Goal: Task Accomplishment & Management: Manage account settings

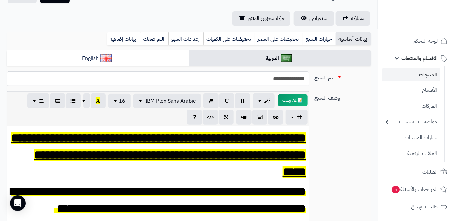
scroll to position [60, 0]
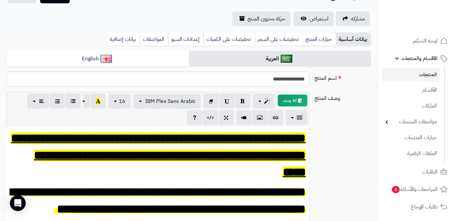
click at [404, 72] on link "المنتجات" at bounding box center [411, 75] width 58 height 14
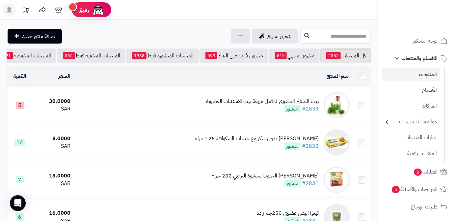
click at [225, 105] on div "زيت النعناع العضوي 10مل مزرعة بيت الاستنبات العضوية" at bounding box center [262, 102] width 113 height 8
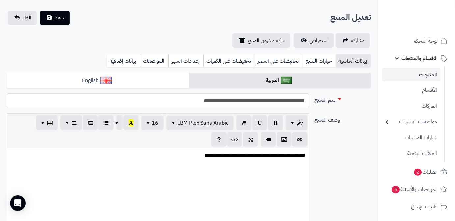
scroll to position [60, 0]
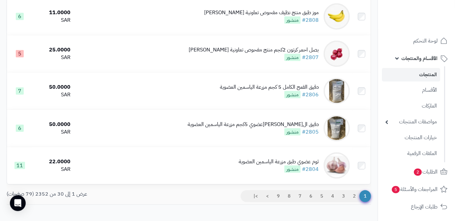
scroll to position [1062, 0]
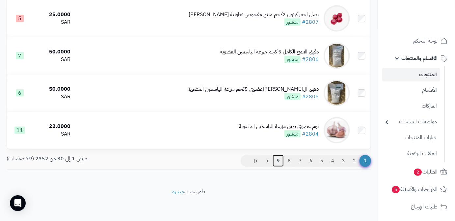
click at [276, 159] on link "9" at bounding box center [278, 161] width 11 height 12
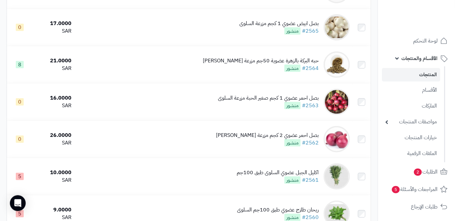
scroll to position [1062, 0]
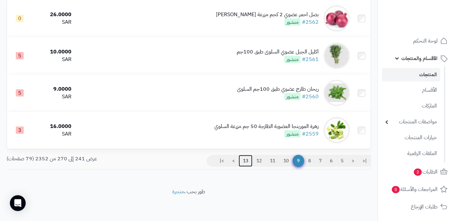
click at [242, 161] on link "13" at bounding box center [246, 161] width 14 height 12
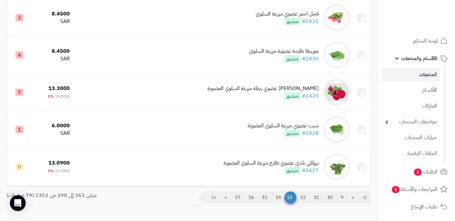
scroll to position [1062, 0]
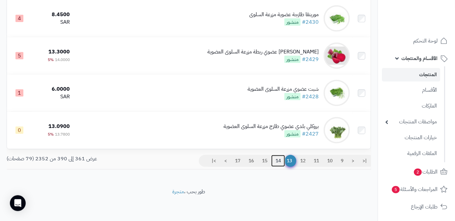
click at [277, 160] on link "14" at bounding box center [279, 161] width 14 height 12
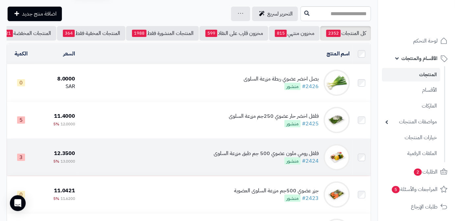
scroll to position [60, 0]
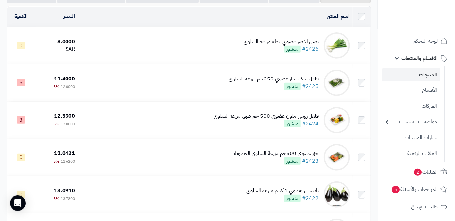
click at [268, 53] on div "بصل اخضر عضوي ربطة مزرعة السلوى #2426 منشور" at bounding box center [281, 45] width 75 height 15
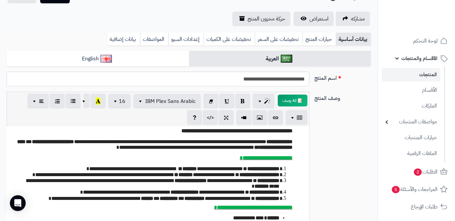
scroll to position [60, 0]
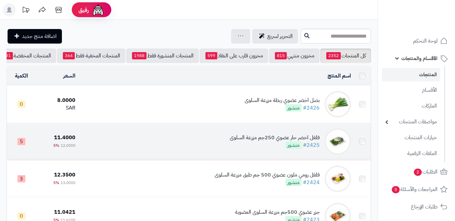
scroll to position [60, 0]
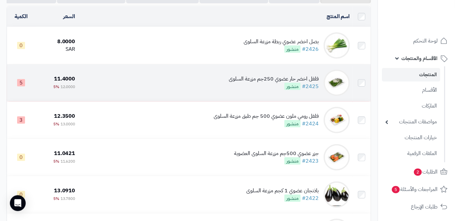
click at [256, 88] on div "فلفل اخضر حار عضوي 250جم مزرعة السلوى #2425 منشور" at bounding box center [274, 82] width 90 height 15
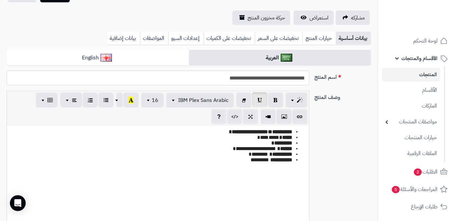
scroll to position [90, 0]
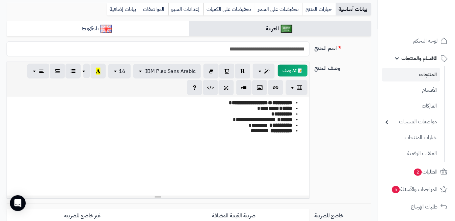
drag, startPoint x: 306, startPoint y: 51, endPoint x: 264, endPoint y: 57, distance: 43.3
click at [264, 57] on div "**********" at bounding box center [189, 52] width 370 height 20
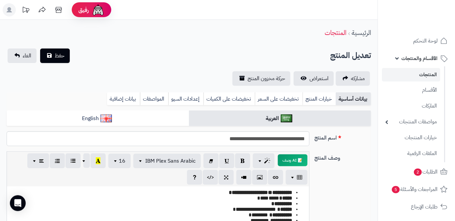
click at [405, 77] on link "المنتجات" at bounding box center [411, 75] width 58 height 14
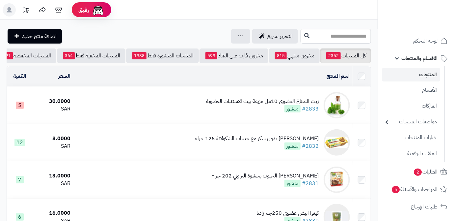
scroll to position [0, -70]
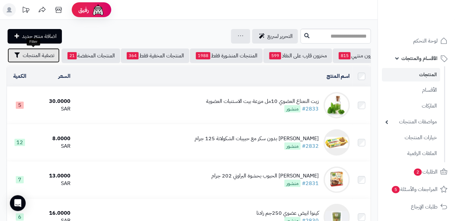
click at [26, 58] on span "تصفية المنتجات" at bounding box center [39, 55] width 32 height 8
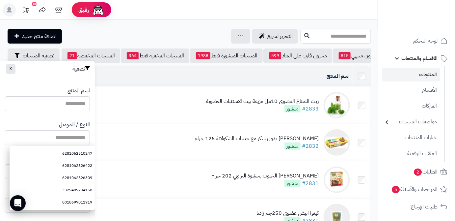
paste input "**********"
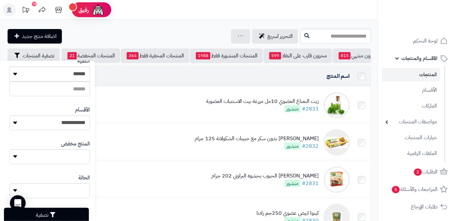
scroll to position [182, 0]
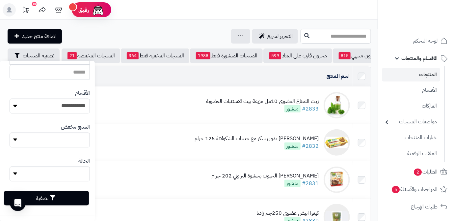
type input "**********"
click at [64, 200] on button "تصفية" at bounding box center [46, 198] width 85 height 14
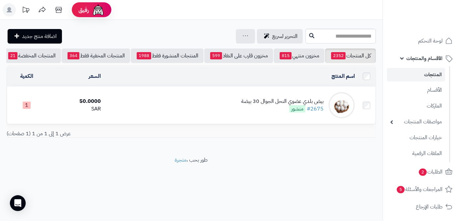
click at [159, 112] on td "بيض بلدي عضوي النحل الجوال 30 بيضة #2675 منشور" at bounding box center [230, 105] width 254 height 37
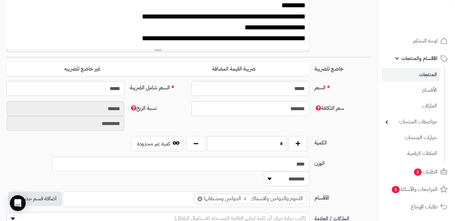
scroll to position [240, 0]
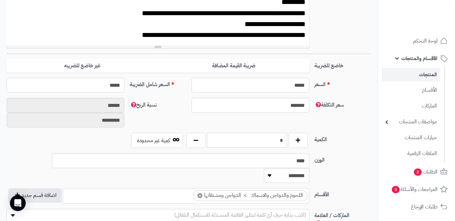
click at [273, 136] on input "*" at bounding box center [247, 140] width 80 height 15
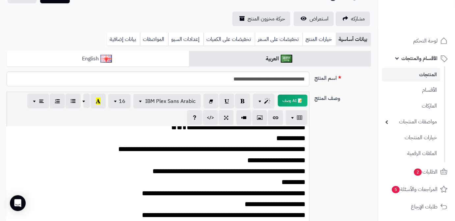
scroll to position [0, 0]
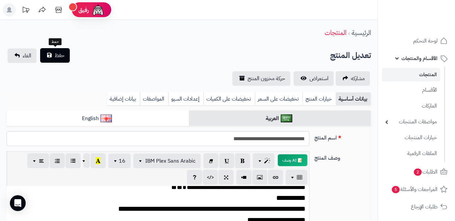
type input "*"
click at [63, 59] on span "حفظ" at bounding box center [60, 55] width 10 height 8
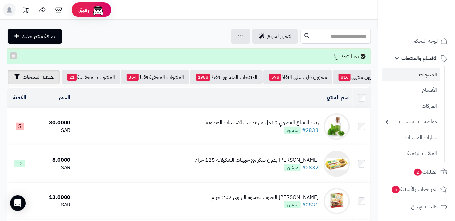
scroll to position [0, -70]
click at [25, 76] on span "تصفية المنتجات" at bounding box center [39, 77] width 32 height 8
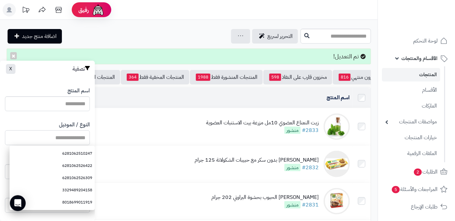
paste input "**********"
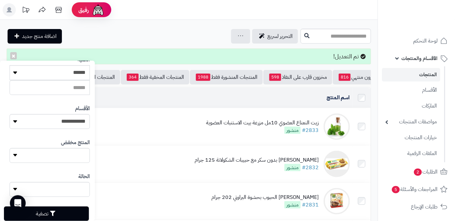
scroll to position [182, 0]
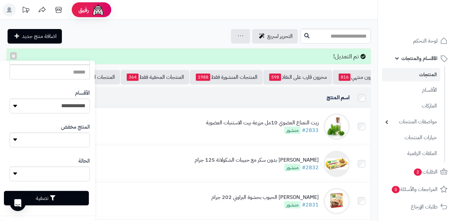
type input "**********"
click at [79, 201] on button "تصفية" at bounding box center [46, 198] width 85 height 14
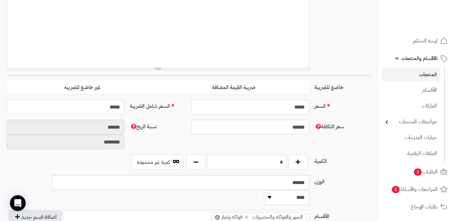
scroll to position [301, 0]
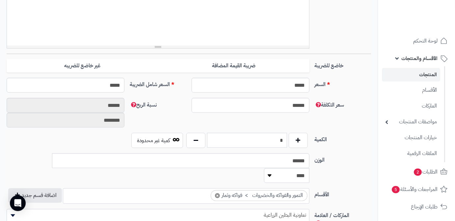
click at [270, 136] on input "*" at bounding box center [247, 140] width 80 height 15
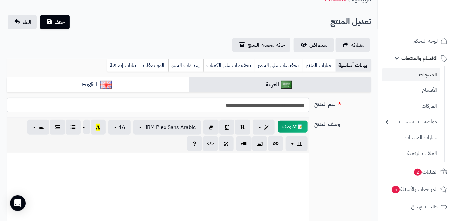
scroll to position [0, 0]
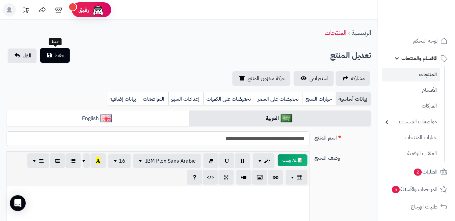
type input "*"
click at [53, 52] on button "حفظ" at bounding box center [55, 55] width 30 height 14
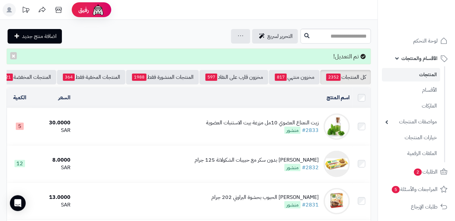
scroll to position [0, -70]
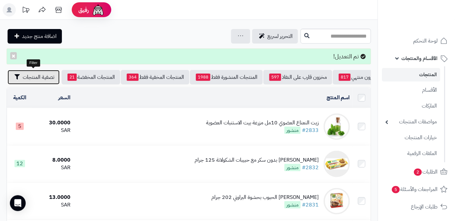
drag, startPoint x: 19, startPoint y: 73, endPoint x: 22, endPoint y: 82, distance: 9.6
click at [19, 74] on button "تصفية المنتجات" at bounding box center [34, 77] width 52 height 14
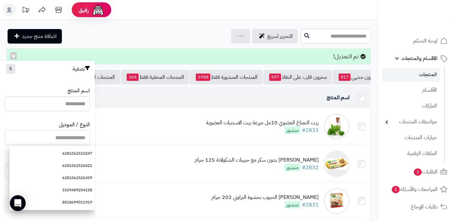
paste input "**********"
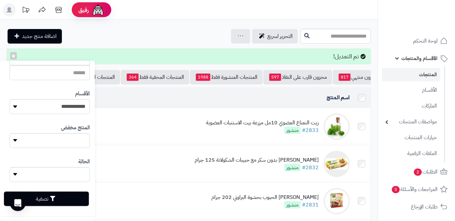
scroll to position [182, 0]
type input "**********"
click at [76, 201] on button "تصفية" at bounding box center [46, 198] width 85 height 14
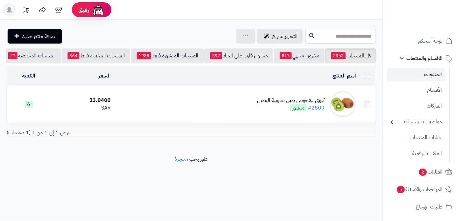
click at [273, 104] on div "كيوي مفحوص طبق تعاونية البطين" at bounding box center [291, 101] width 68 height 8
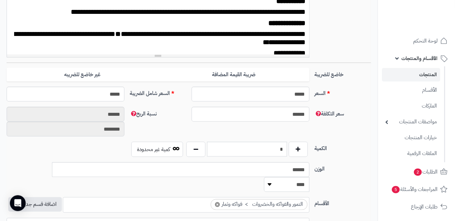
scroll to position [301, 0]
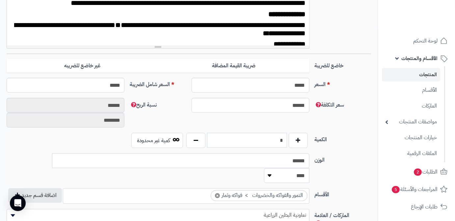
click at [279, 144] on input "*" at bounding box center [247, 140] width 80 height 15
type input "*"
click at [275, 124] on div "سعر التكلفة ****** نسبة الربح ****** ********" at bounding box center [189, 115] width 370 height 35
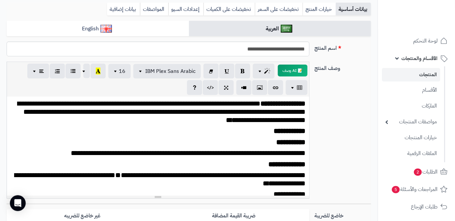
scroll to position [0, 0]
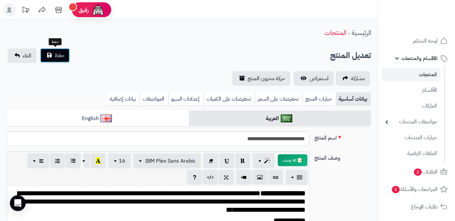
click at [62, 56] on span "حفظ" at bounding box center [60, 55] width 10 height 8
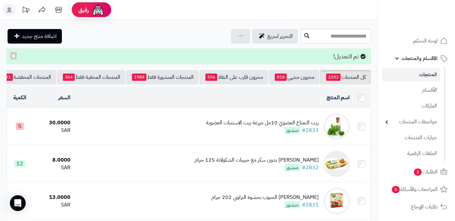
scroll to position [0, -70]
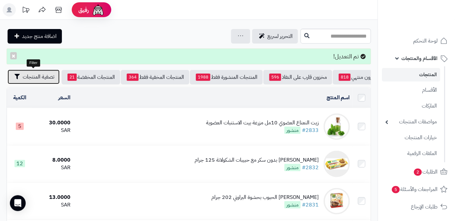
click at [24, 81] on button "تصفية المنتجات" at bounding box center [34, 77] width 52 height 14
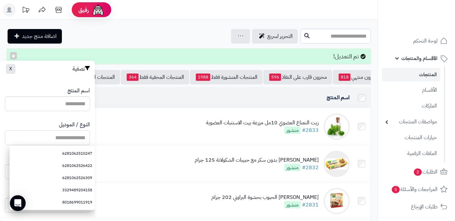
paste input "**********"
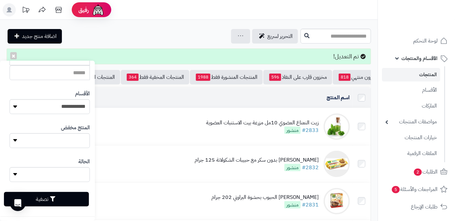
scroll to position [182, 0]
type input "**********"
click at [71, 191] on button "تصفية" at bounding box center [46, 198] width 85 height 14
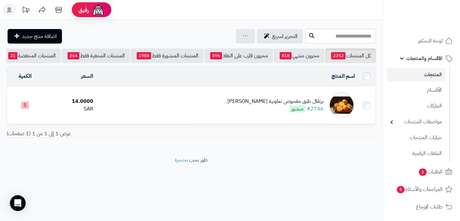
click at [260, 105] on div "برتقال طبق مفحوص تعاونية [PERSON_NAME]" at bounding box center [275, 102] width 96 height 8
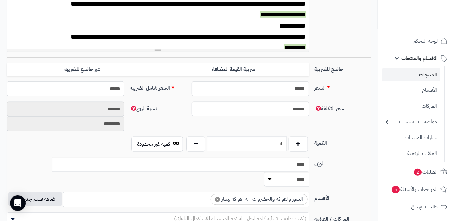
scroll to position [240, 0]
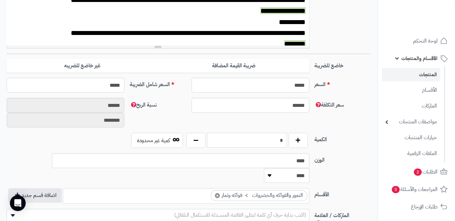
click at [276, 144] on input "*" at bounding box center [247, 140] width 80 height 15
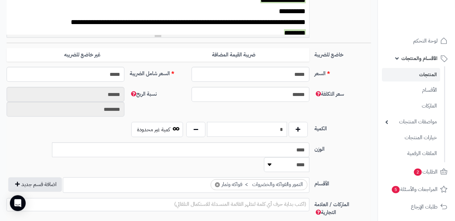
scroll to position [270, 0]
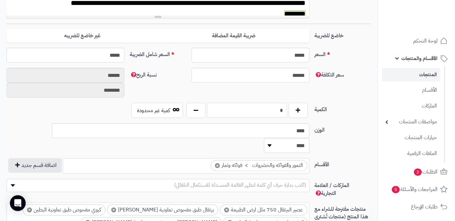
type input "*"
click at [275, 181] on span "(اكتب بداية حرف أي كلمة لتظهر القائمة المنسدلة للاستكمال التلقائي)" at bounding box center [240, 185] width 132 height 8
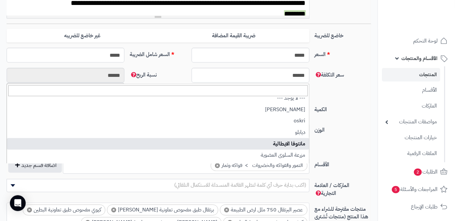
scroll to position [540, 0]
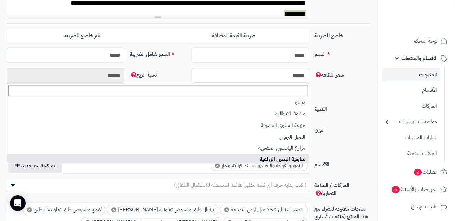
select select "**"
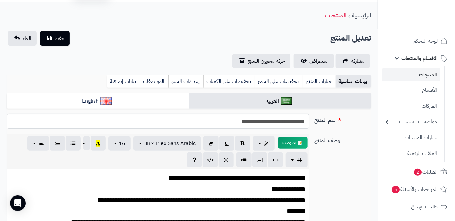
scroll to position [0, 0]
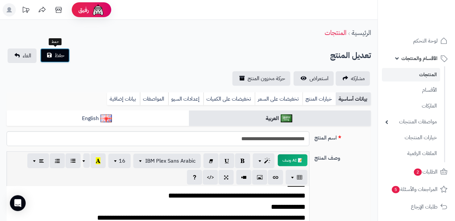
click at [60, 60] on button "حفظ" at bounding box center [55, 55] width 30 height 14
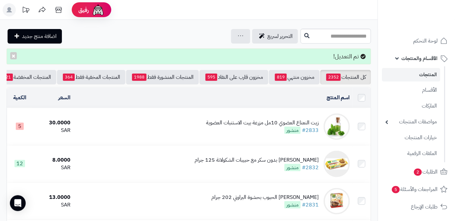
scroll to position [0, -70]
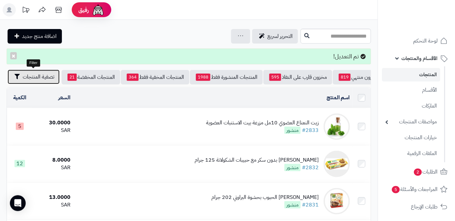
click at [22, 78] on button "تصفية المنتجات" at bounding box center [34, 77] width 52 height 14
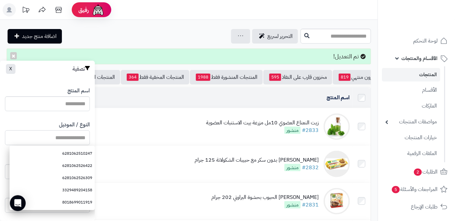
paste input "**********"
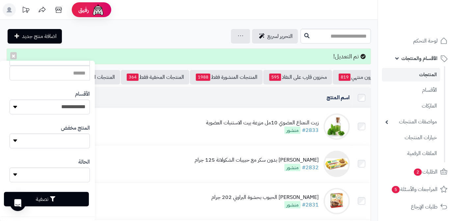
scroll to position [182, 0]
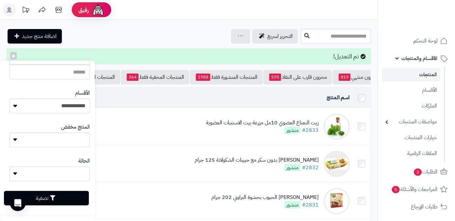
type input "**********"
click at [61, 199] on button "تصفية" at bounding box center [46, 198] width 85 height 14
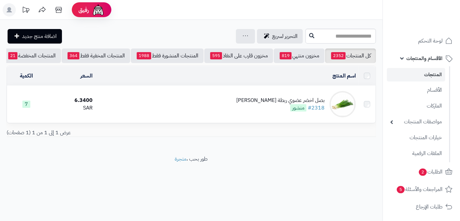
click at [260, 107] on td "بصل اخضر عضوي ربطة [PERSON_NAME] #2318 منشور" at bounding box center [226, 104] width 263 height 37
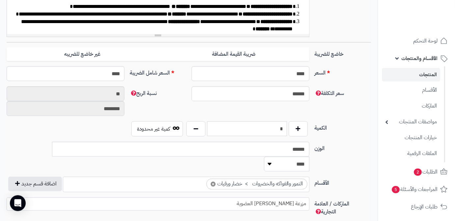
scroll to position [300, 0]
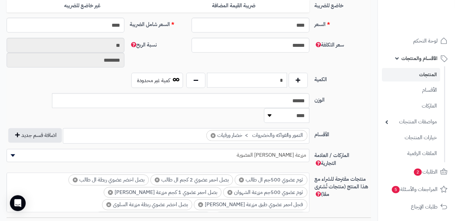
click at [270, 79] on input "*" at bounding box center [247, 80] width 80 height 15
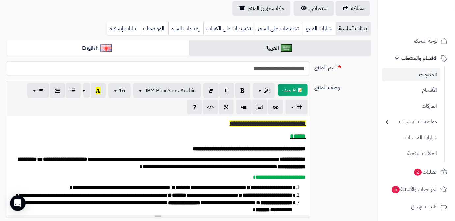
scroll to position [30, 0]
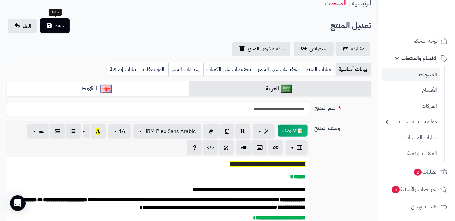
type input "*"
click at [54, 31] on button "حفظ" at bounding box center [55, 25] width 30 height 14
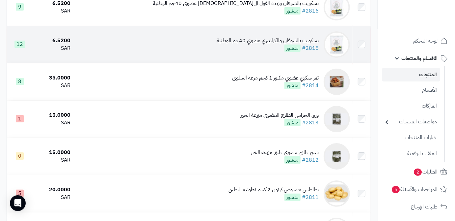
scroll to position [1083, 0]
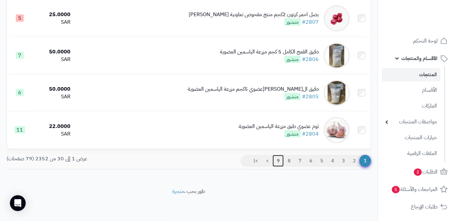
click at [276, 159] on link "9" at bounding box center [278, 161] width 11 height 12
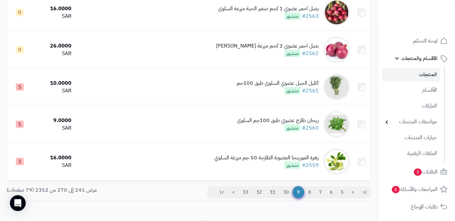
scroll to position [1062, 0]
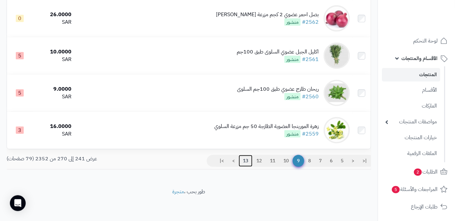
click at [245, 159] on link "13" at bounding box center [246, 161] width 14 height 12
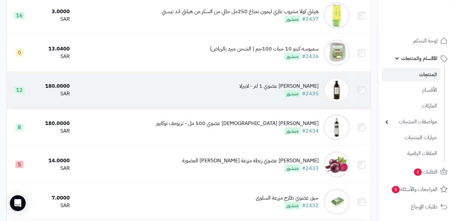
scroll to position [1062, 0]
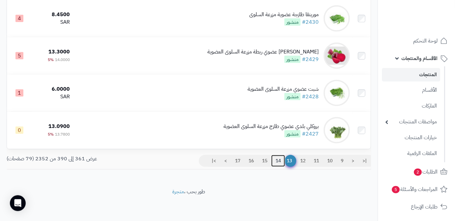
click at [277, 160] on link "14" at bounding box center [279, 161] width 14 height 12
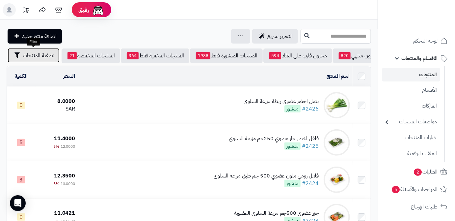
click at [36, 56] on span "تصفية المنتجات" at bounding box center [39, 55] width 32 height 8
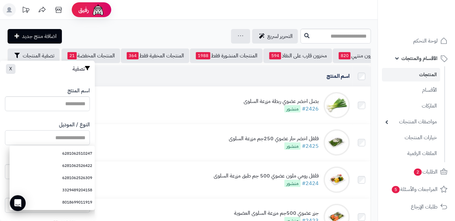
paste input "**********"
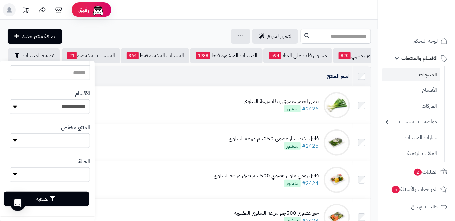
scroll to position [182, 0]
type input "**********"
click at [66, 201] on button "تصفية" at bounding box center [46, 198] width 85 height 14
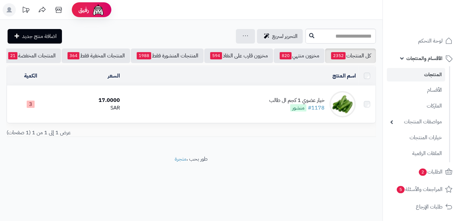
click at [274, 101] on div "خيار عضوي 1 كجم ال طالب" at bounding box center [296, 101] width 55 height 8
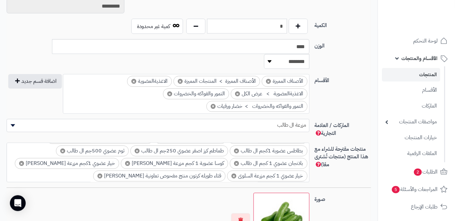
scroll to position [330, 0]
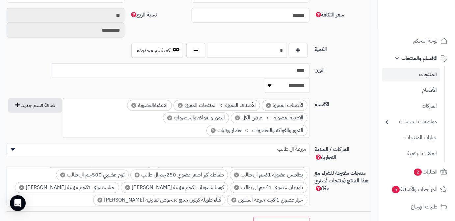
click at [278, 49] on input "*" at bounding box center [247, 50] width 80 height 15
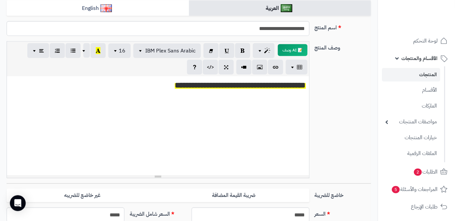
scroll to position [30, 0]
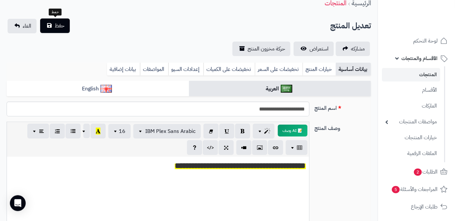
type input "*"
click at [57, 28] on span "حفظ" at bounding box center [60, 26] width 10 height 8
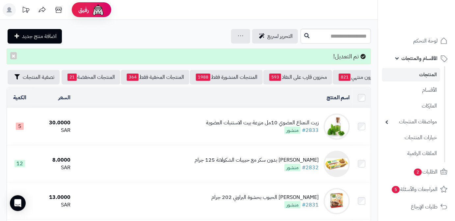
scroll to position [0, -70]
click at [31, 78] on span "تصفية المنتجات" at bounding box center [39, 77] width 32 height 8
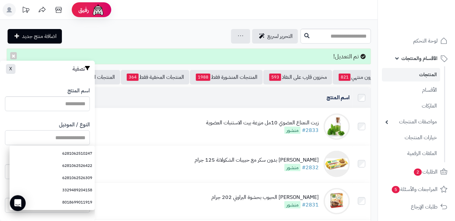
paste input "**********"
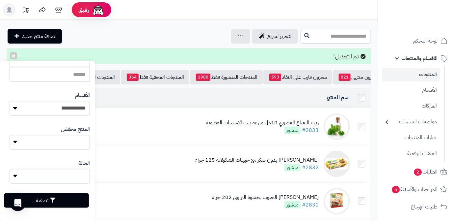
type input "**********"
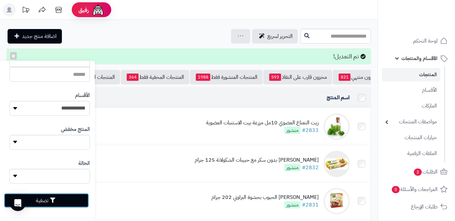
click at [63, 201] on button "تصفية" at bounding box center [46, 200] width 85 height 14
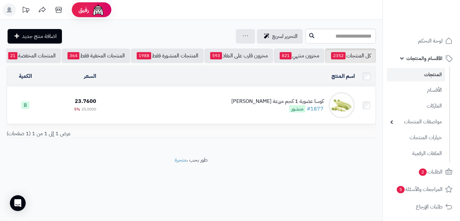
click at [259, 112] on div "كوسا عضوية 1 كجم مزرعة [PERSON_NAME] #1877 منشور" at bounding box center [277, 105] width 92 height 15
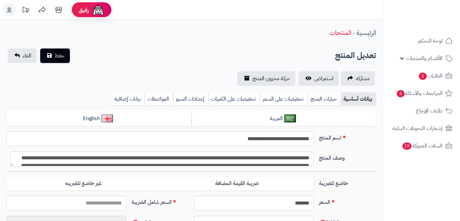
type input "*****"
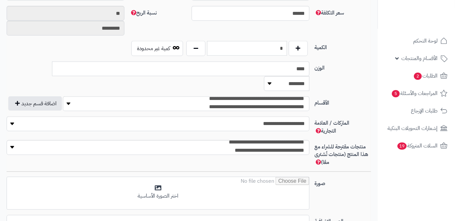
type input "*****"
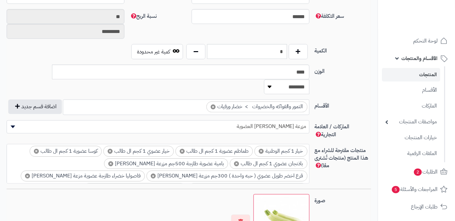
scroll to position [293, 0]
click at [278, 50] on input "*" at bounding box center [247, 51] width 80 height 15
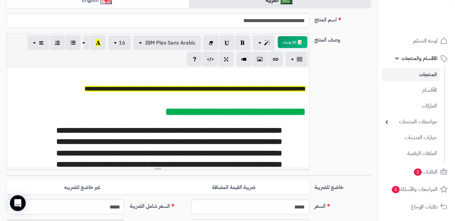
scroll to position [0, 0]
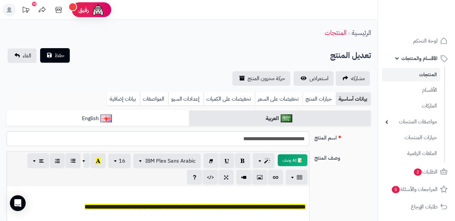
type input "*"
click at [62, 60] on button "حفظ" at bounding box center [55, 55] width 30 height 14
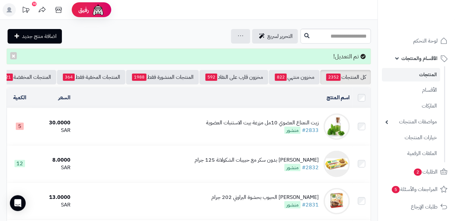
scroll to position [0, -70]
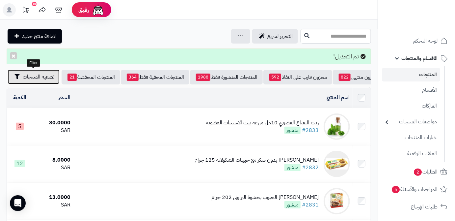
click at [36, 81] on button "تصفية المنتجات" at bounding box center [34, 77] width 52 height 14
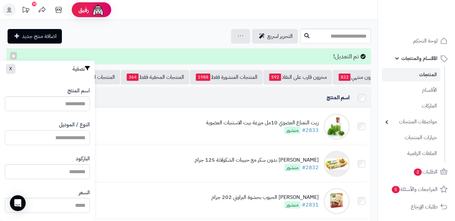
paste input "**********"
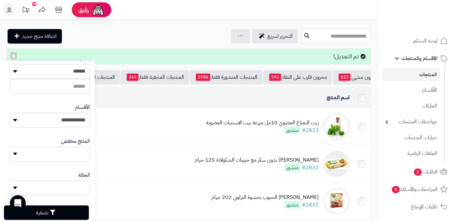
scroll to position [182, 0]
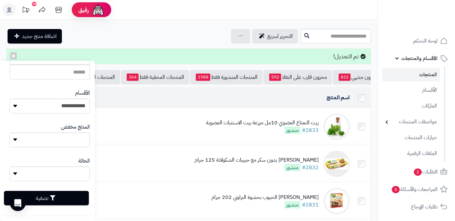
type input "**********"
click at [69, 199] on button "تصفية" at bounding box center [46, 198] width 85 height 14
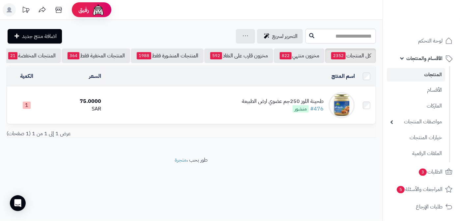
click at [255, 105] on div "طحينة اللوز 250جم عضوي ارض الطبيعة" at bounding box center [283, 102] width 82 height 8
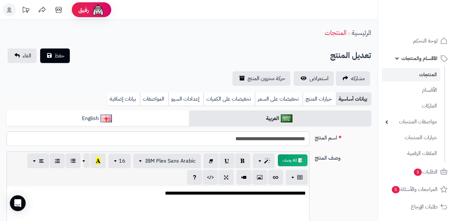
scroll to position [240, 0]
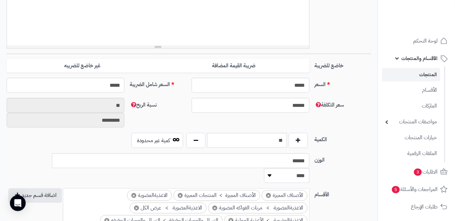
drag, startPoint x: 260, startPoint y: 135, endPoint x: 278, endPoint y: 139, distance: 18.5
click at [278, 139] on input "**" at bounding box center [247, 140] width 80 height 15
type input "*"
click at [286, 121] on div "سعر التكلفة ****** نسبة الربح ** *********" at bounding box center [189, 115] width 370 height 35
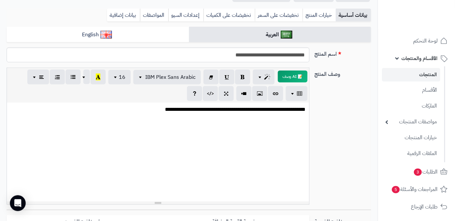
scroll to position [0, 0]
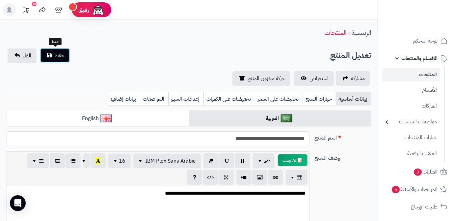
click at [67, 56] on button "حفظ" at bounding box center [55, 55] width 30 height 14
